Goal: Information Seeking & Learning: Learn about a topic

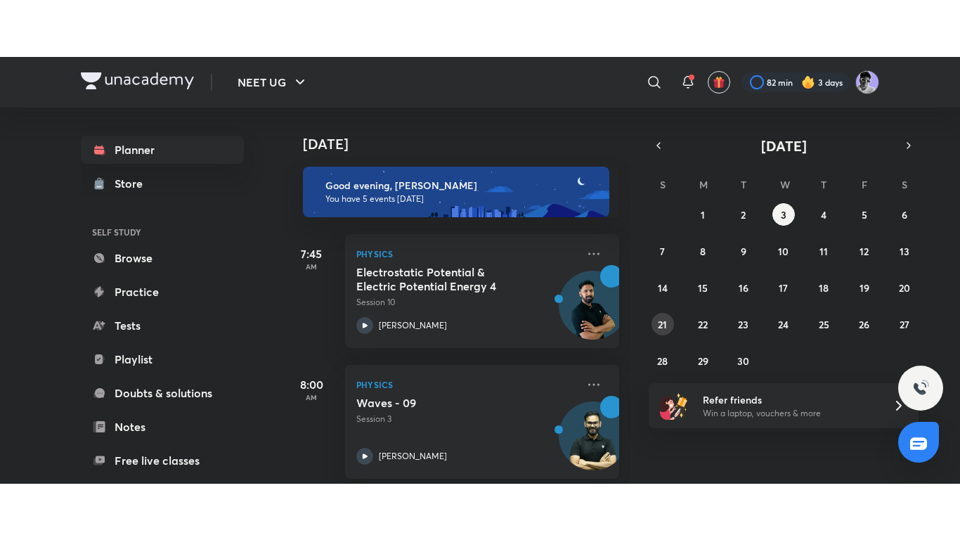
scroll to position [409, 0]
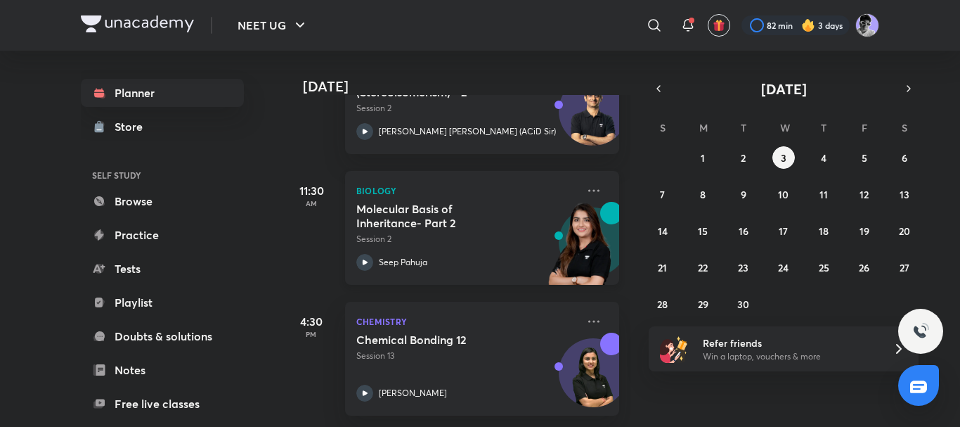
click at [361, 254] on icon at bounding box center [364, 262] width 17 height 17
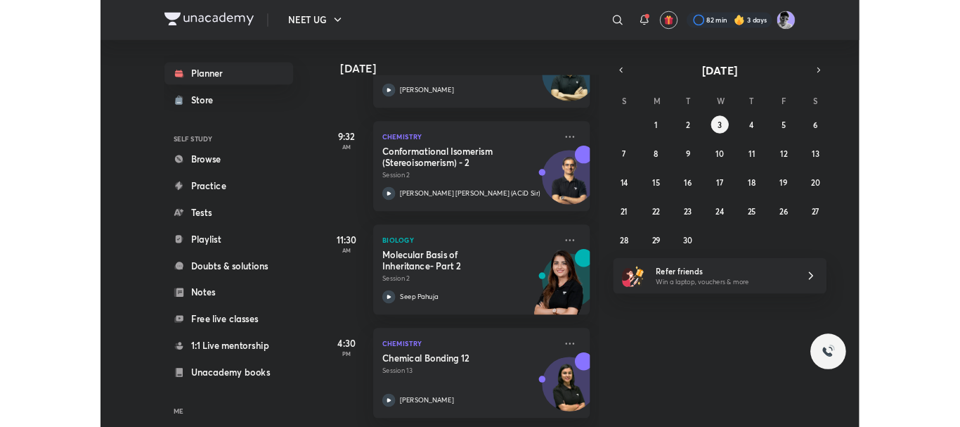
scroll to position [296, 0]
